Goal: Task Accomplishment & Management: Complete application form

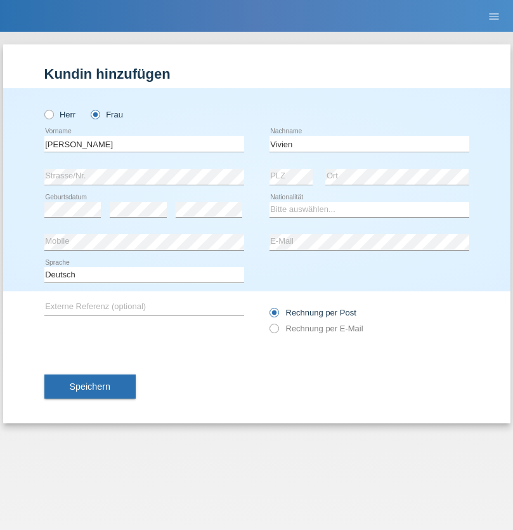
type input "Vivien"
select select "HU"
select select "C"
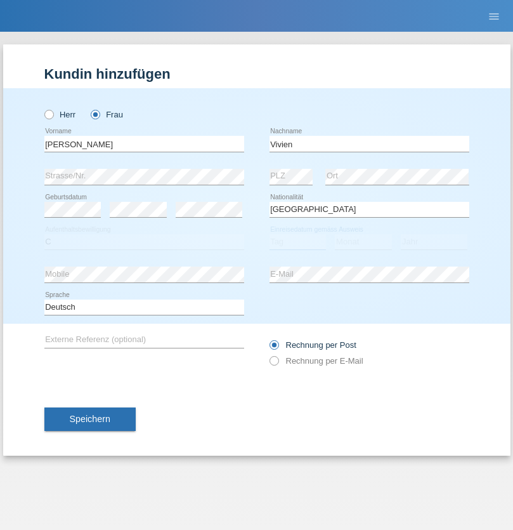
select select "01"
select select "03"
select select "2021"
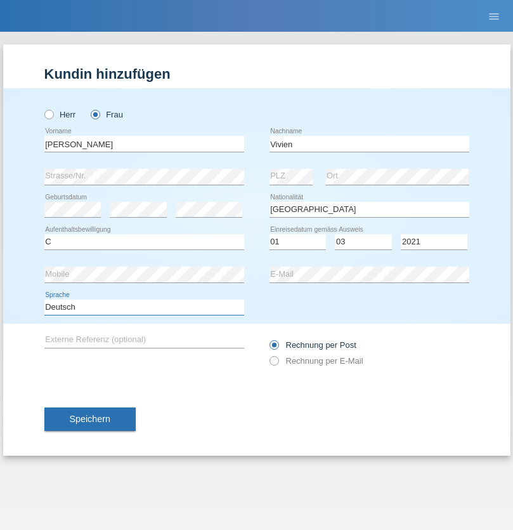
select select "en"
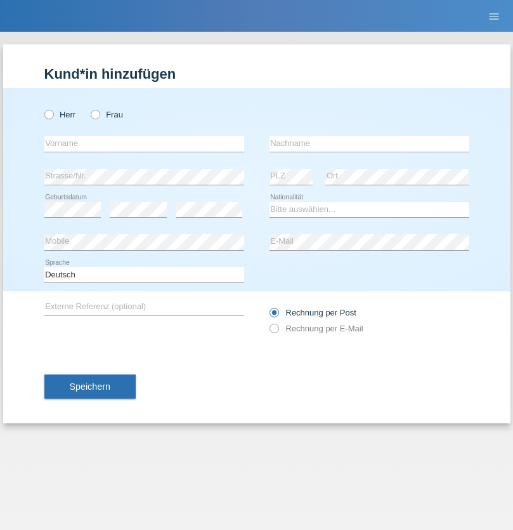
radio input "true"
click at [144, 143] on input "text" at bounding box center [144, 144] width 200 height 16
type input "Fatih"
click at [369, 143] on input "text" at bounding box center [370, 144] width 200 height 16
type input "Elmas"
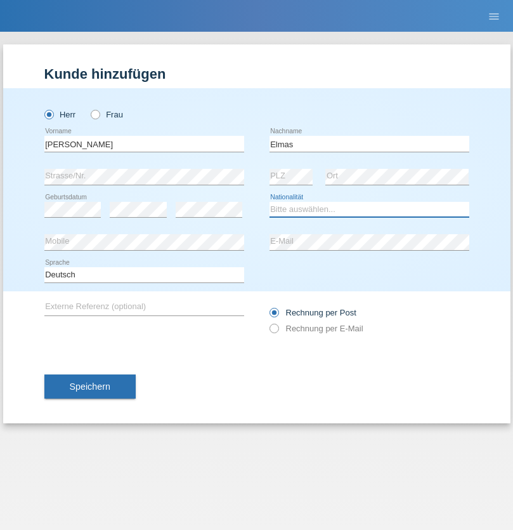
select select "DE"
select select "C"
select select "04"
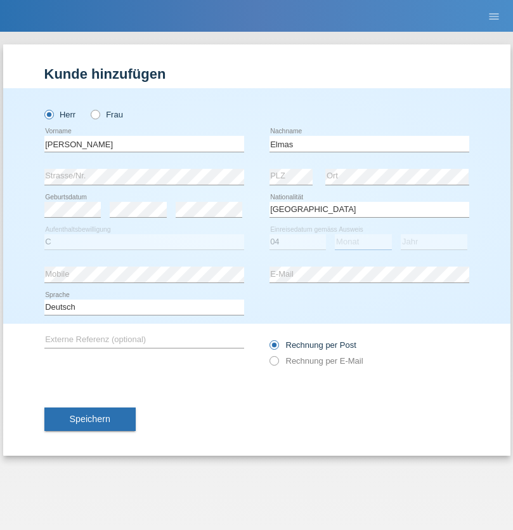
select select "07"
select select "2021"
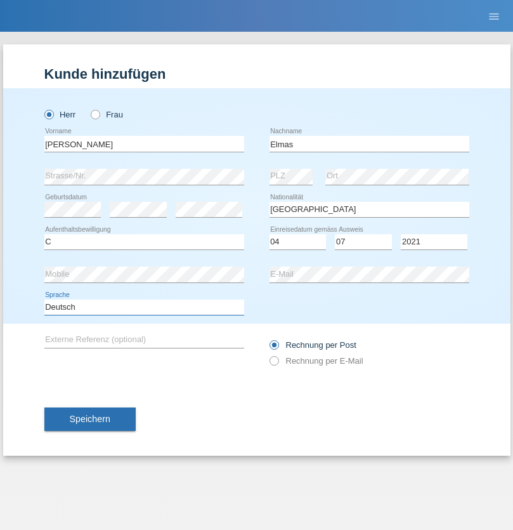
select select "en"
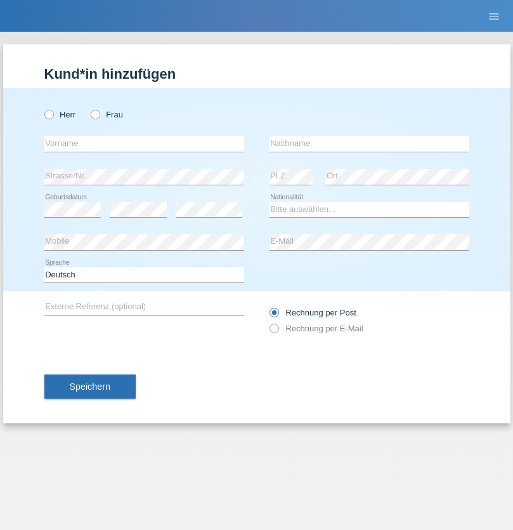
radio input "true"
click at [144, 143] on input "text" at bounding box center [144, 144] width 200 height 16
type input "Alessio"
click at [369, 143] on input "text" at bounding box center [370, 144] width 200 height 16
type input "Boss"
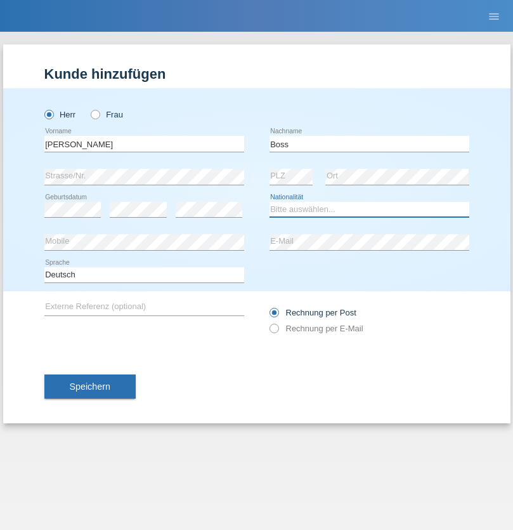
select select "CH"
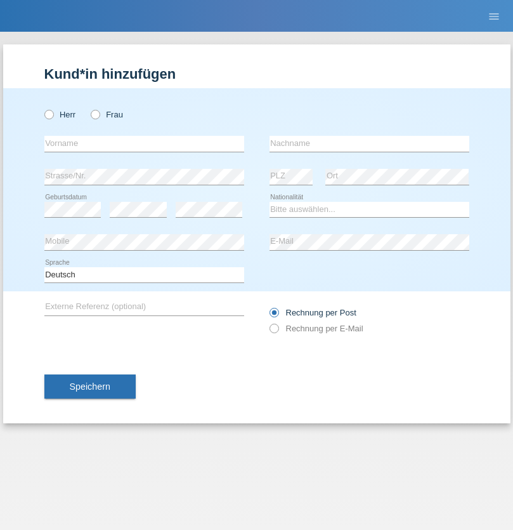
radio input "true"
click at [144, 143] on input "text" at bounding box center [144, 144] width 200 height 16
type input "firat"
click at [369, 143] on input "text" at bounding box center [370, 144] width 200 height 16
type input "kara"
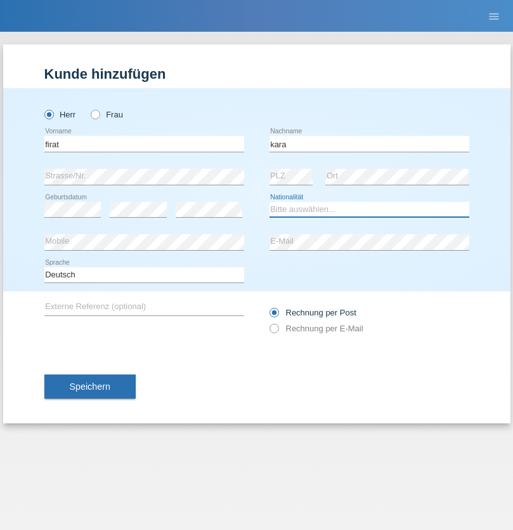
select select "CH"
radio input "true"
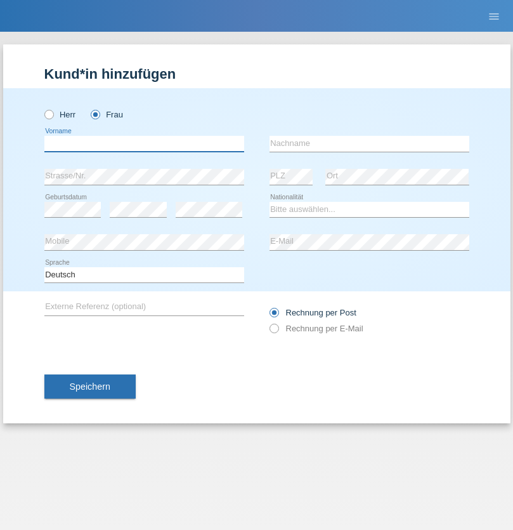
click at [144, 143] on input "text" at bounding box center [144, 144] width 200 height 16
type input "Sabrina"
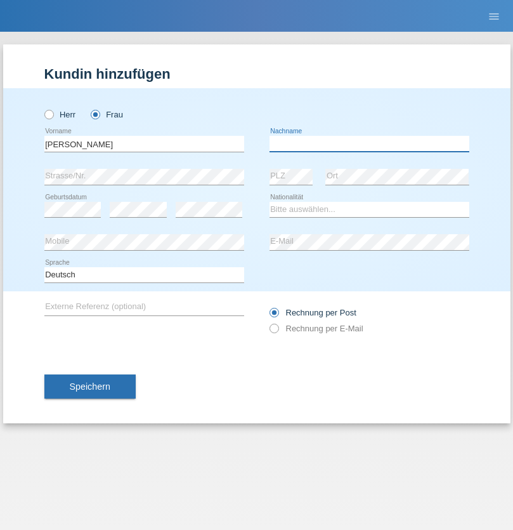
click at [369, 143] on input "text" at bounding box center [370, 144] width 200 height 16
type input "Santos"
select select "PT"
select select "C"
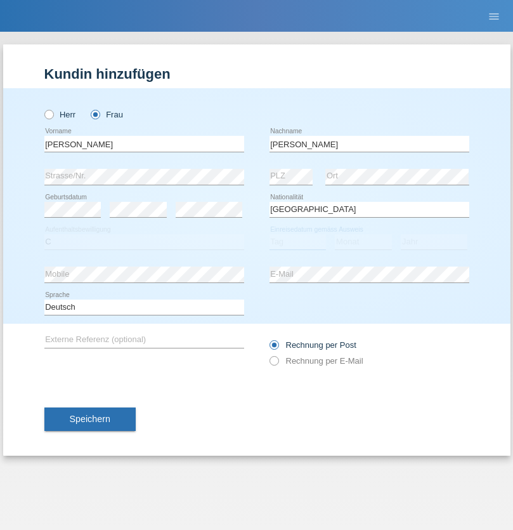
select select "05"
select select "12"
select select "2000"
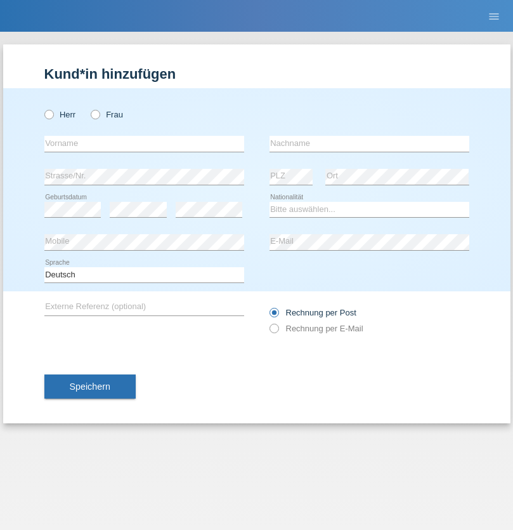
radio input "true"
click at [144, 143] on input "text" at bounding box center [144, 144] width 200 height 16
type input "Anett"
click at [369, 143] on input "text" at bounding box center [370, 144] width 200 height 16
type input "[PERSON_NAME]"
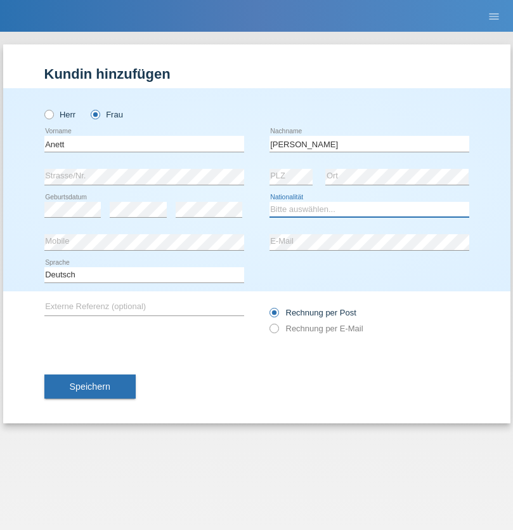
select select "HU"
select select "C"
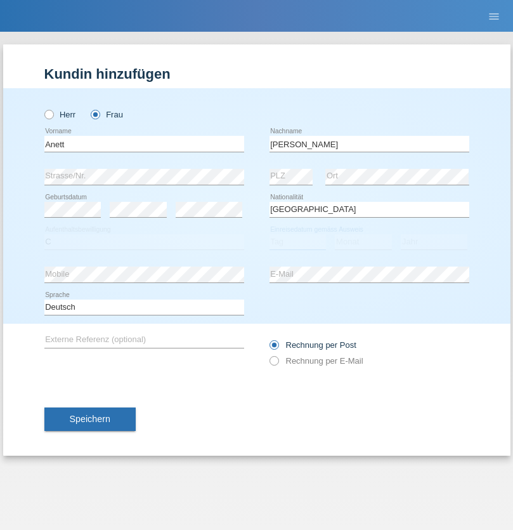
select select "04"
select select "09"
select select "2021"
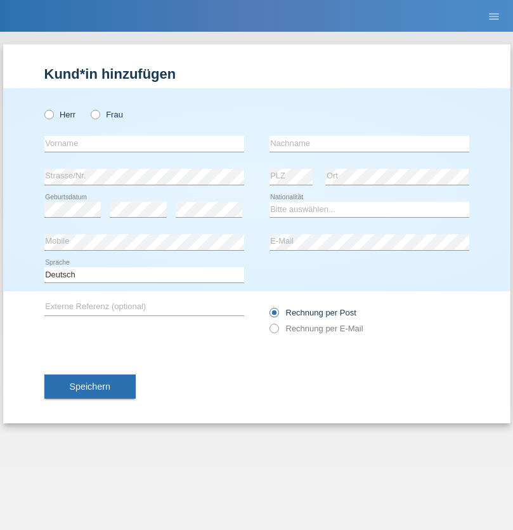
radio input "true"
click at [144, 143] on input "text" at bounding box center [144, 144] width 200 height 16
type input "Tanja"
click at [369, 143] on input "text" at bounding box center [370, 144] width 200 height 16
type input "Hirsiger"
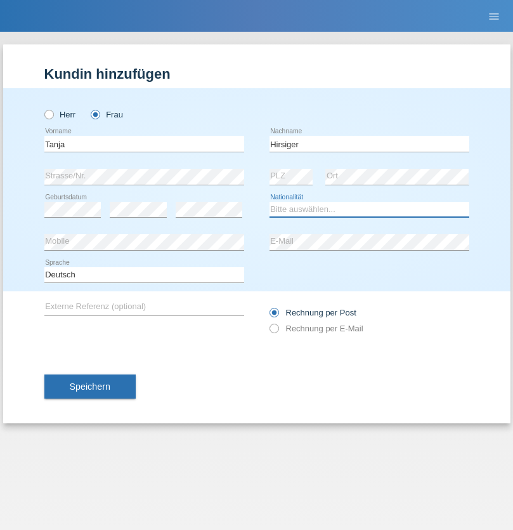
select select "CH"
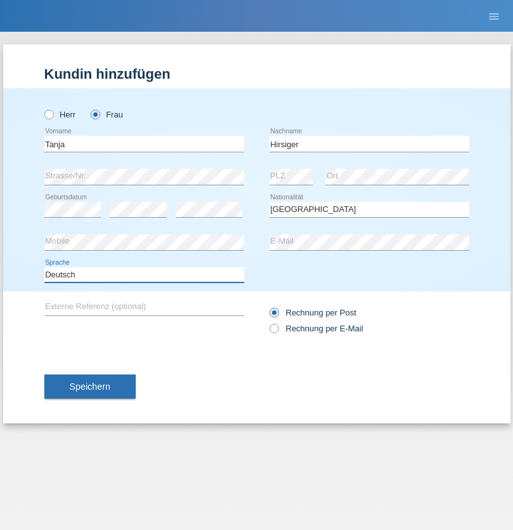
select select "en"
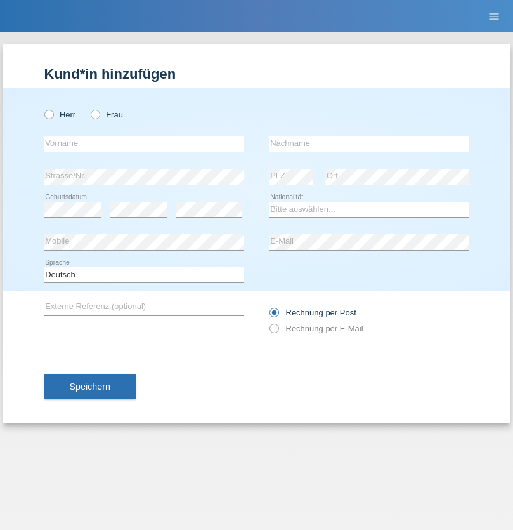
radio input "true"
click at [144, 143] on input "text" at bounding box center [144, 144] width 200 height 16
type input "Ketty"
click at [369, 143] on input "text" at bounding box center [370, 144] width 200 height 16
type input "Kalupnath"
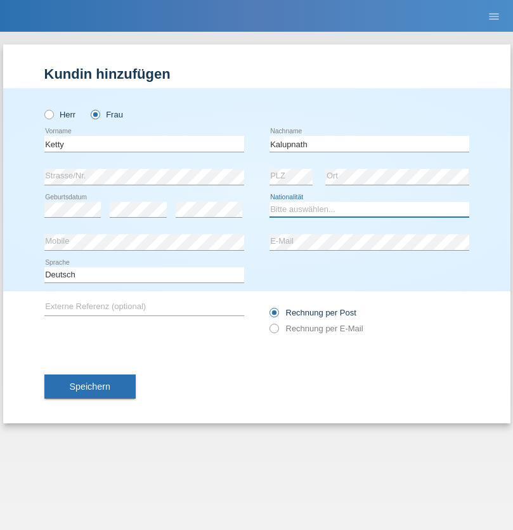
select select "CH"
